Goal: Navigation & Orientation: Find specific page/section

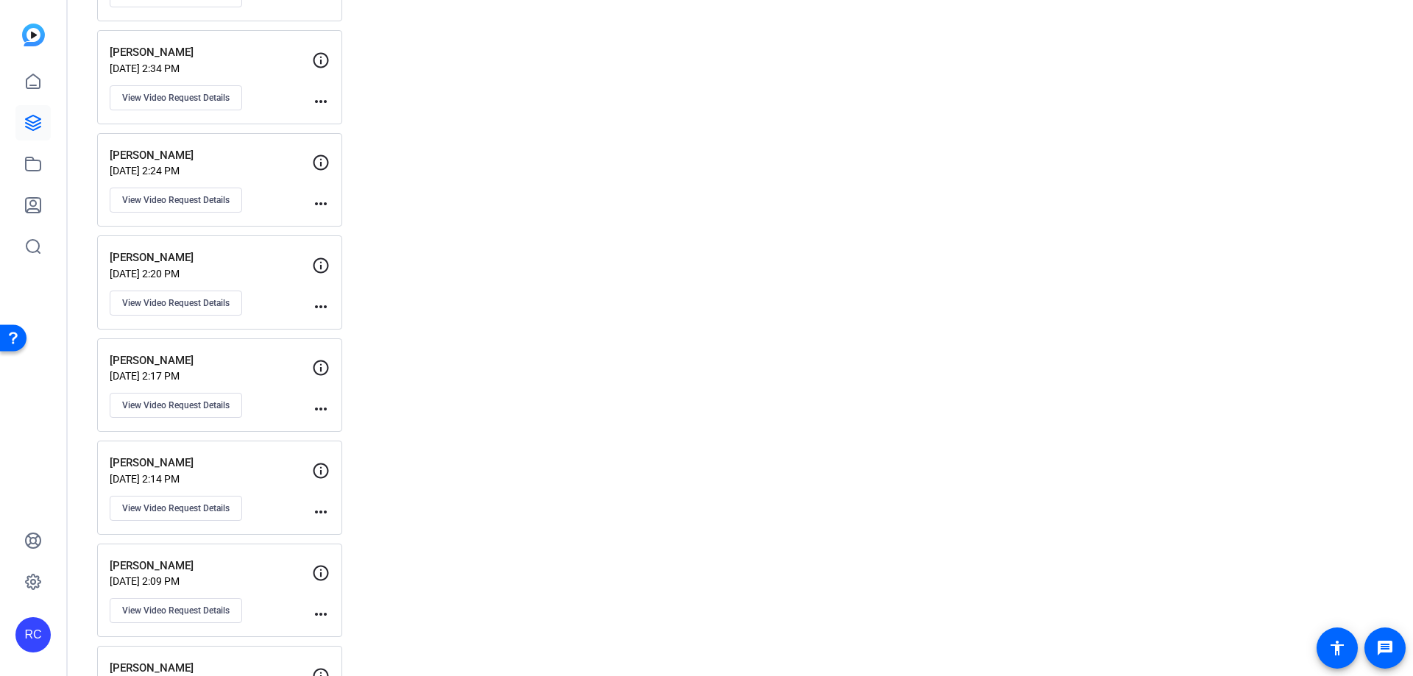
drag, startPoint x: 1081, startPoint y: 374, endPoint x: 1068, endPoint y: 366, distance: 15.3
drag, startPoint x: 1065, startPoint y: 359, endPoint x: 1065, endPoint y: 344, distance: 14.7
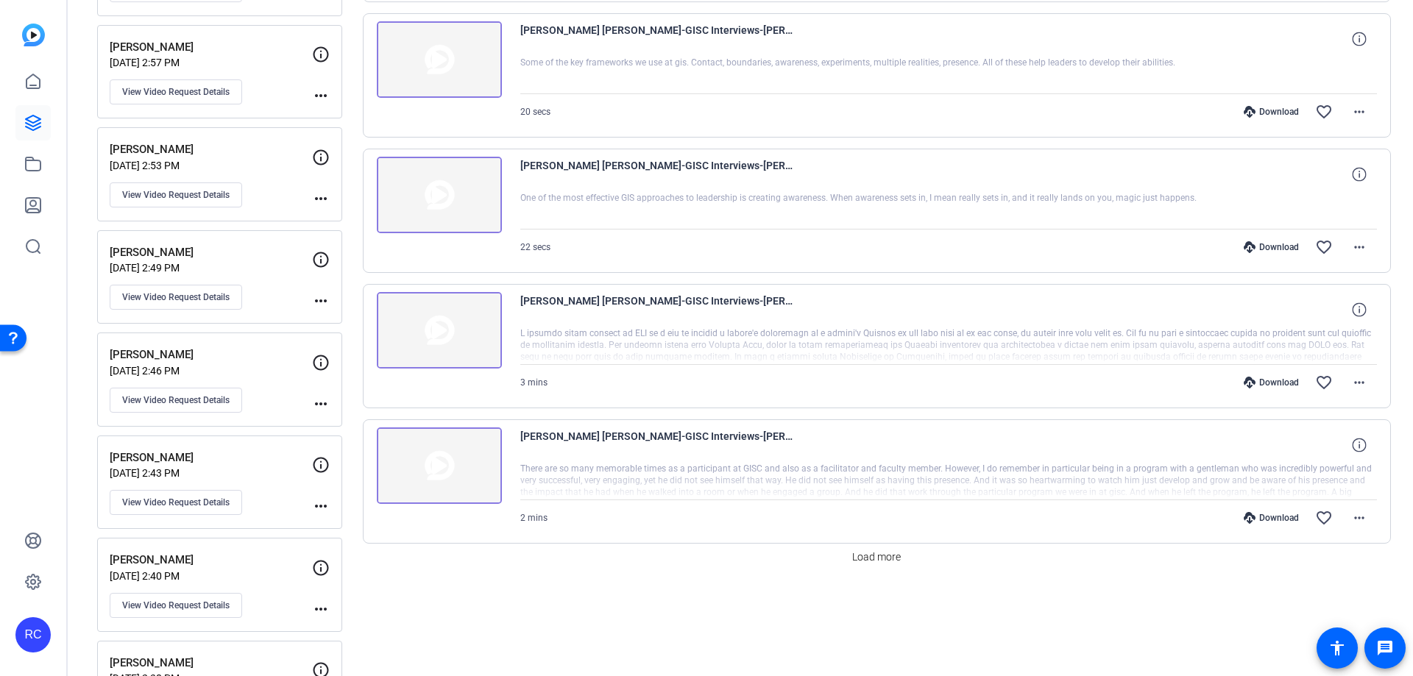
scroll to position [1045, 0]
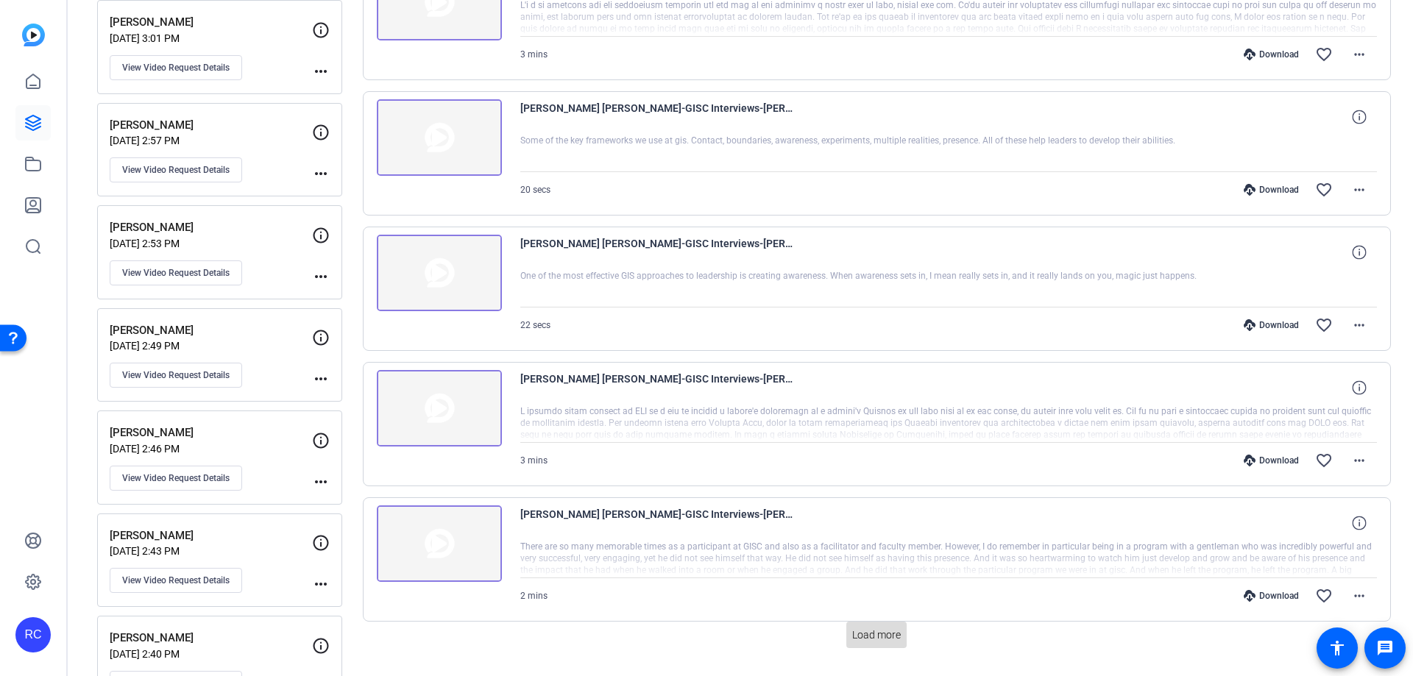
click at [897, 622] on span at bounding box center [876, 634] width 60 height 35
drag, startPoint x: 716, startPoint y: 341, endPoint x: 711, endPoint y: 298, distance: 43.0
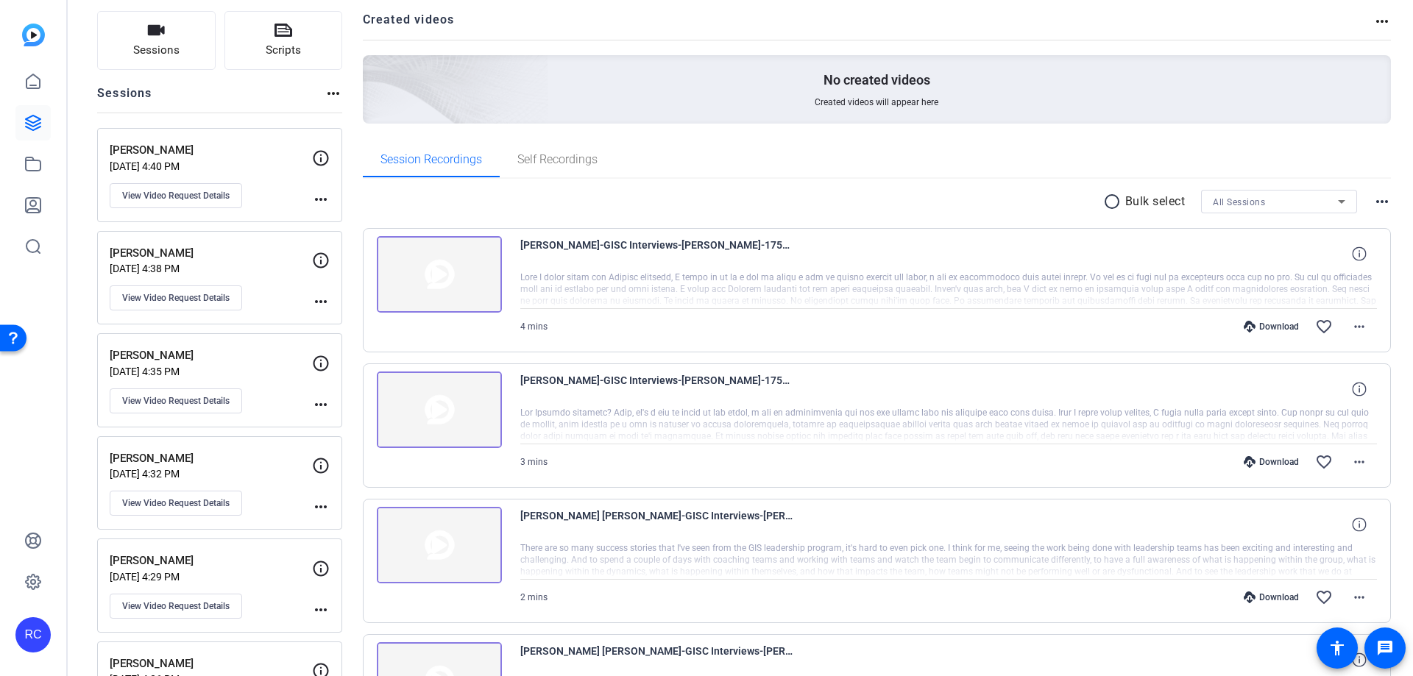
scroll to position [0, 0]
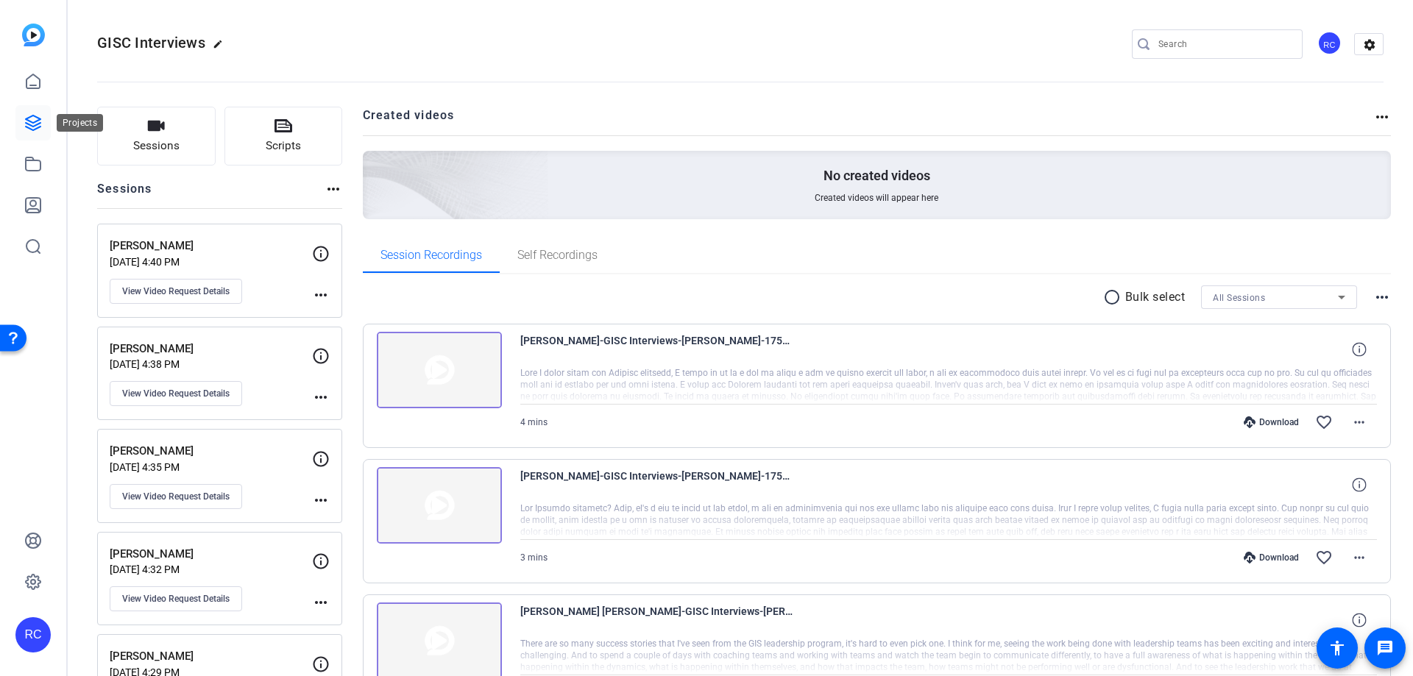
click at [34, 116] on icon at bounding box center [33, 123] width 15 height 15
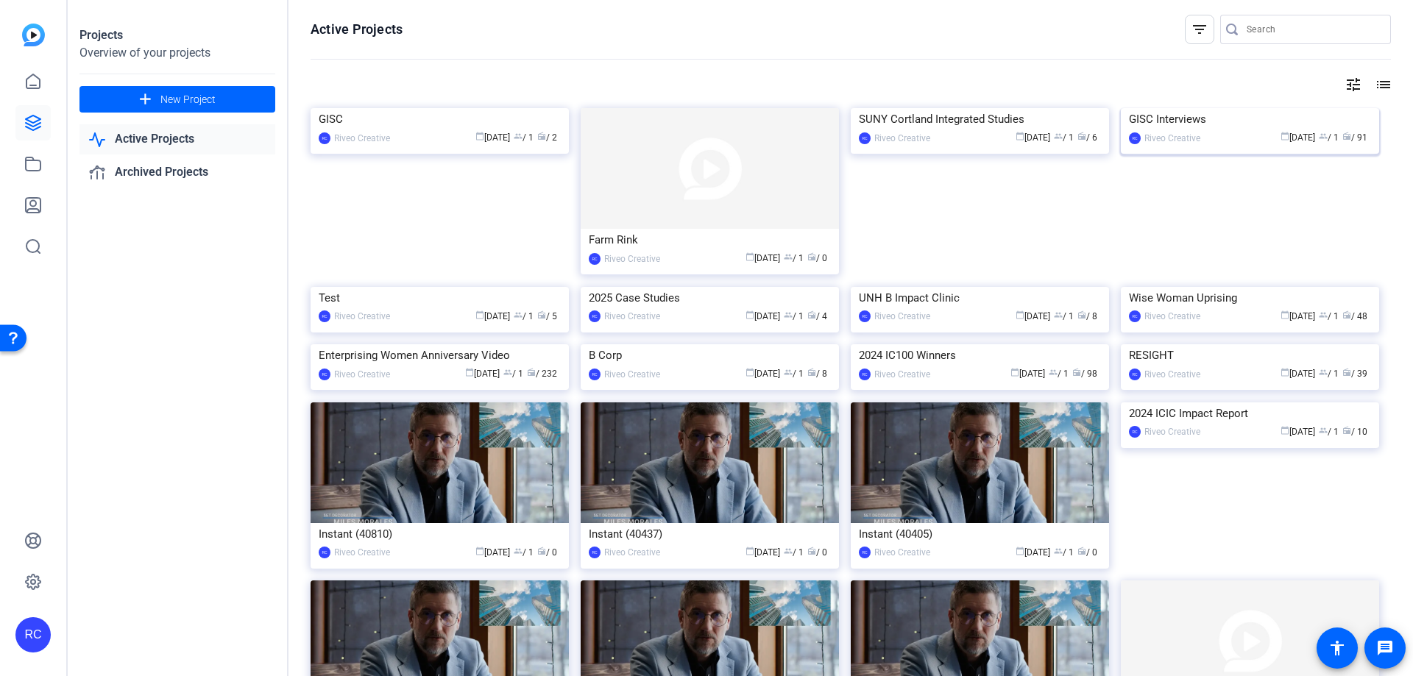
click at [1227, 108] on img at bounding box center [1250, 108] width 258 height 0
click at [972, 287] on img at bounding box center [980, 287] width 258 height 0
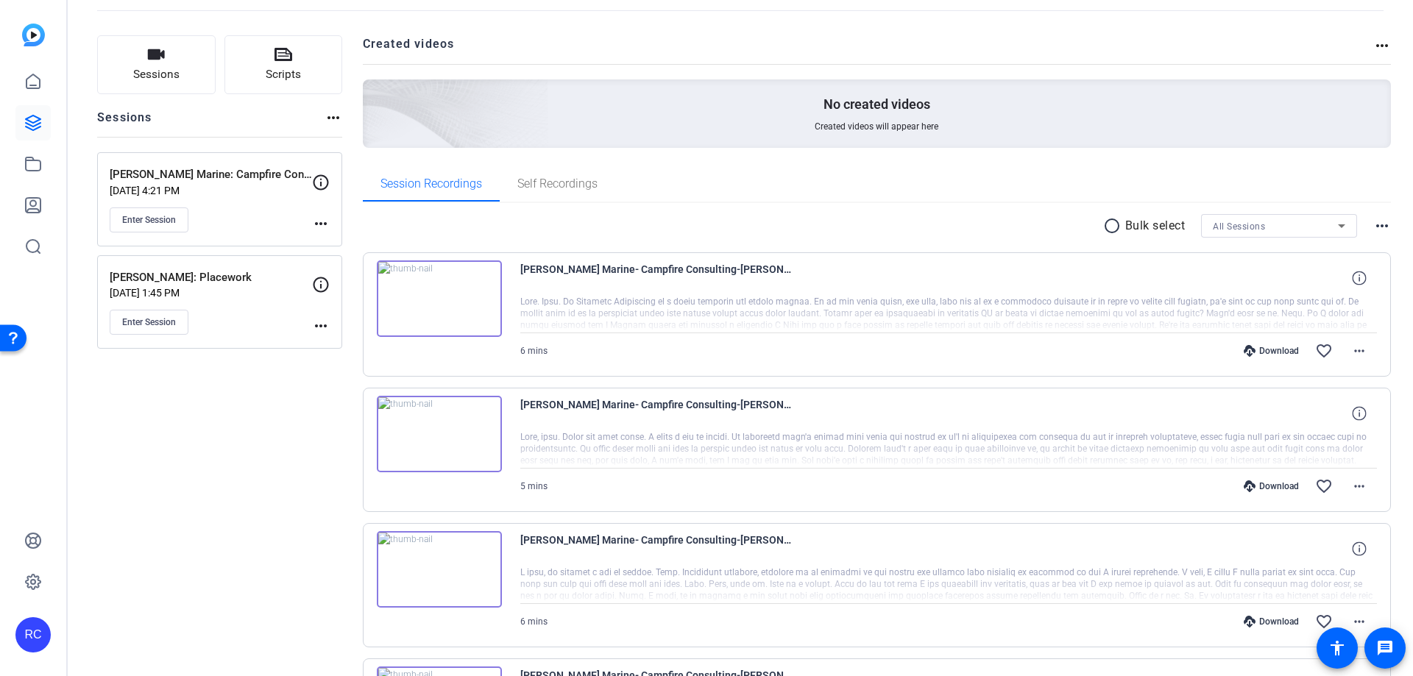
scroll to position [72, 0]
